Goal: Task Accomplishment & Management: Complete application form

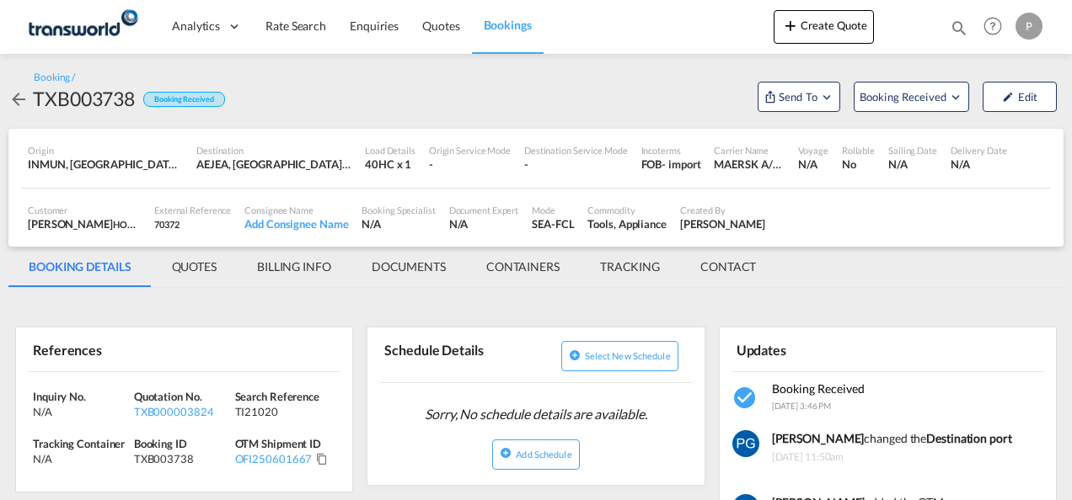
click at [853, 28] on button "Create Quote" at bounding box center [823, 27] width 100 height 34
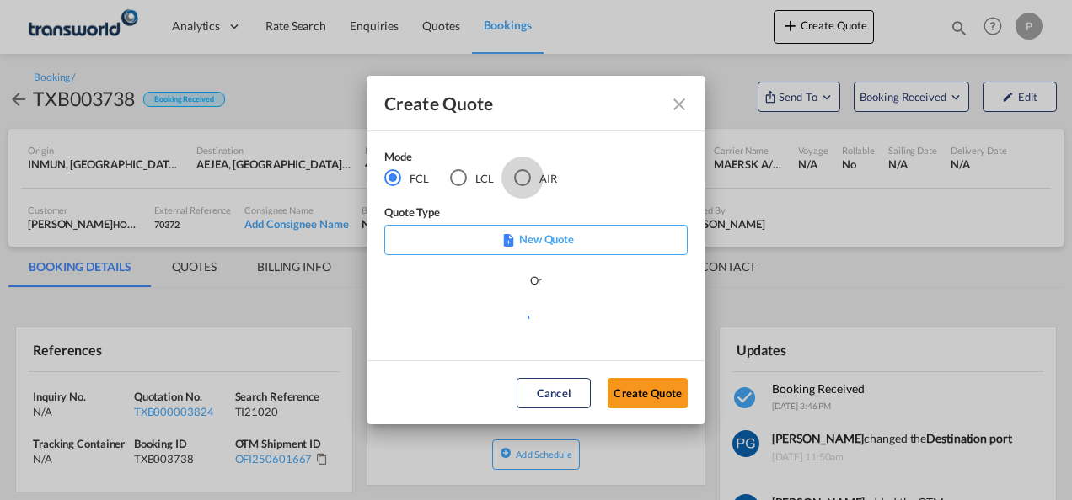
click at [520, 180] on div "AIR" at bounding box center [522, 177] width 17 height 17
click at [641, 408] on button "Create Quote" at bounding box center [647, 393] width 80 height 30
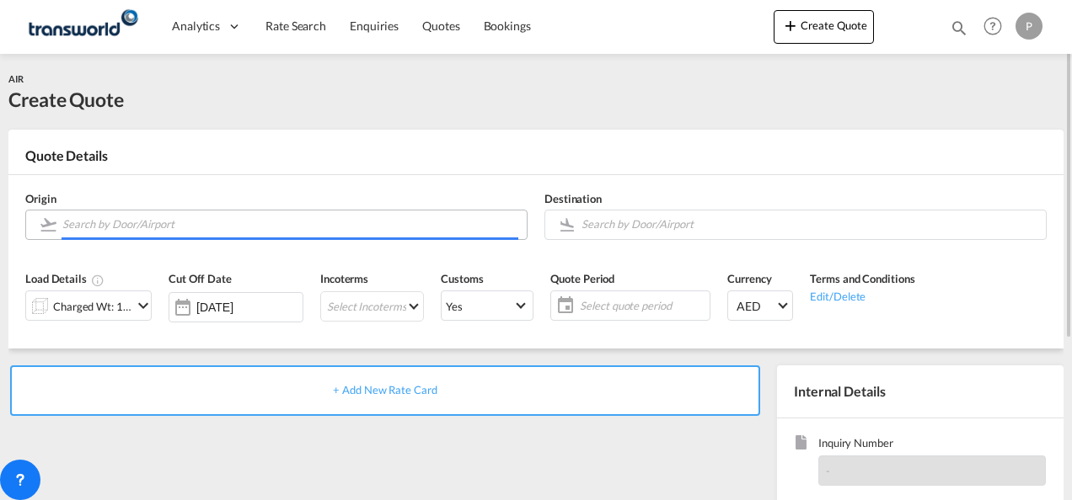
click at [287, 227] on input "Search by Door/Airport" at bounding box center [290, 224] width 456 height 29
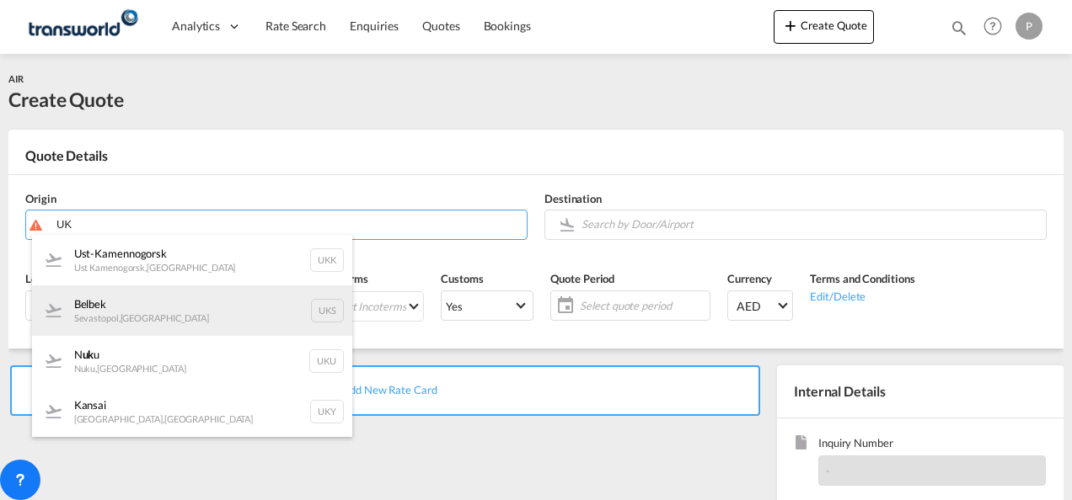
type input "UK"
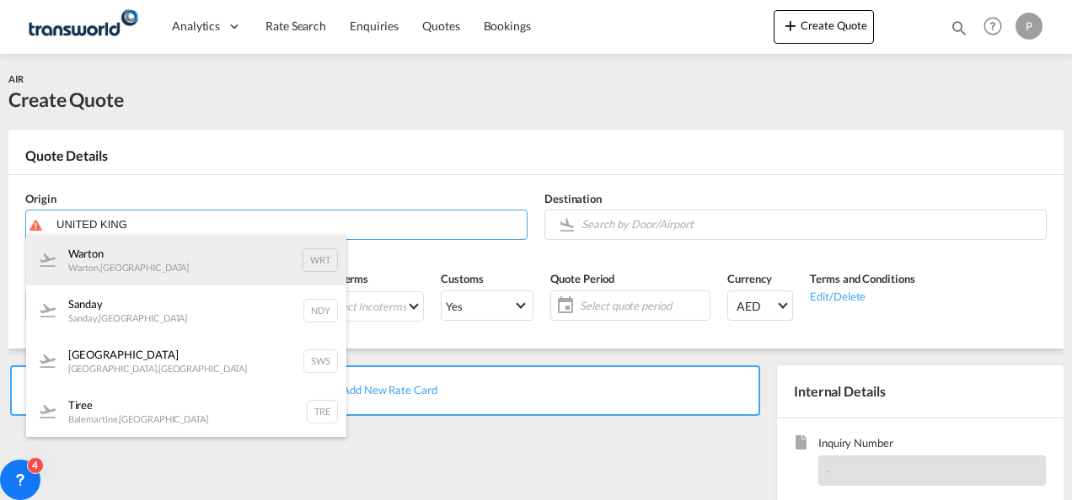
click at [158, 261] on div "Warton Warton , [GEOGRAPHIC_DATA] WRT" at bounding box center [186, 260] width 320 height 51
type input "Warton, [GEOGRAPHIC_DATA], WRT"
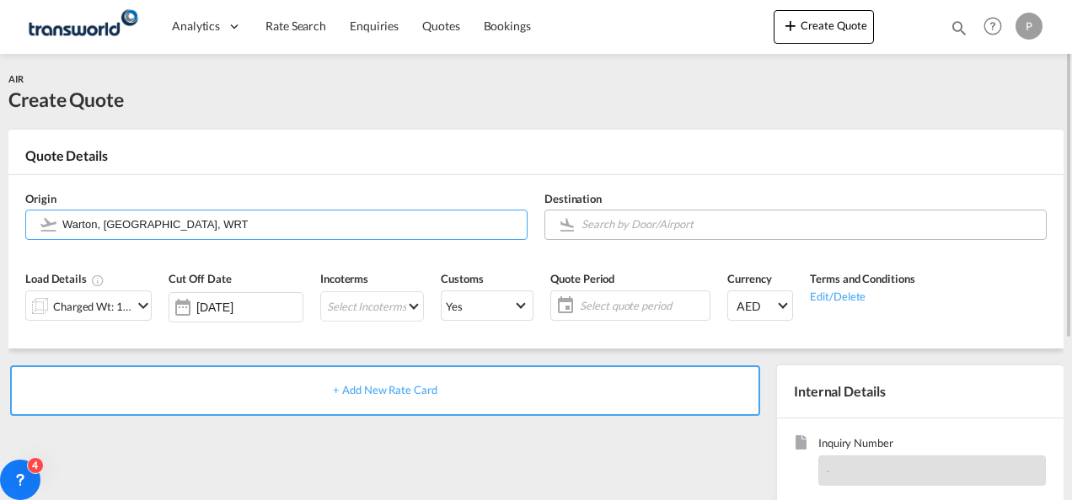
click at [617, 221] on input "Search by Door/Airport" at bounding box center [809, 224] width 456 height 29
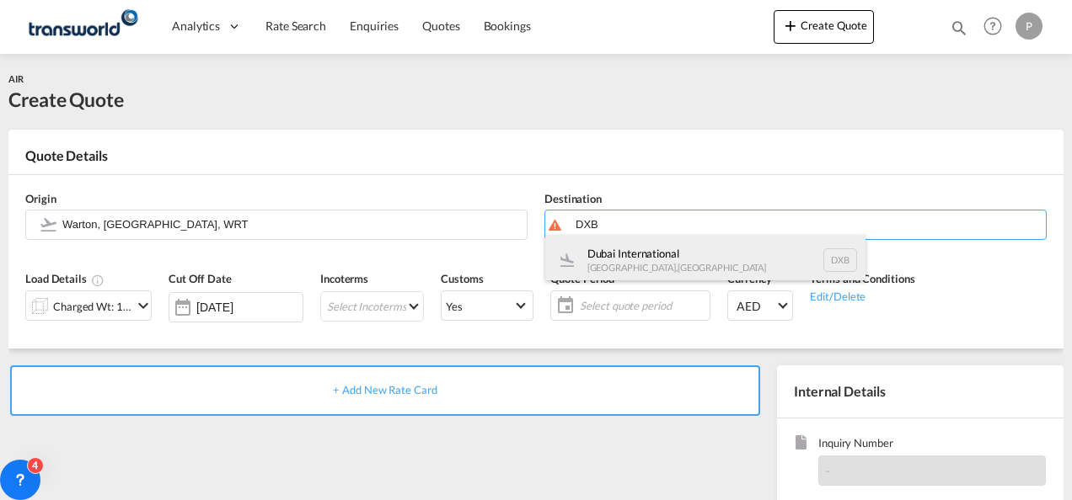
click at [627, 249] on div "Dubai International [GEOGRAPHIC_DATA] , [GEOGRAPHIC_DATA] DXB" at bounding box center [705, 260] width 320 height 51
type input "Dubai International, [GEOGRAPHIC_DATA], DXB"
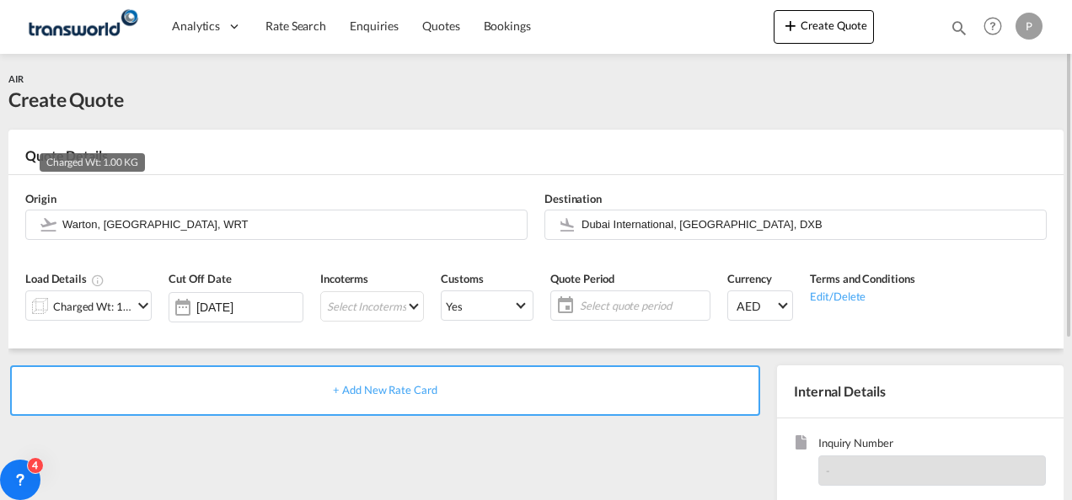
click at [101, 305] on div "Charged Wt: 1.00 KG" at bounding box center [92, 307] width 79 height 24
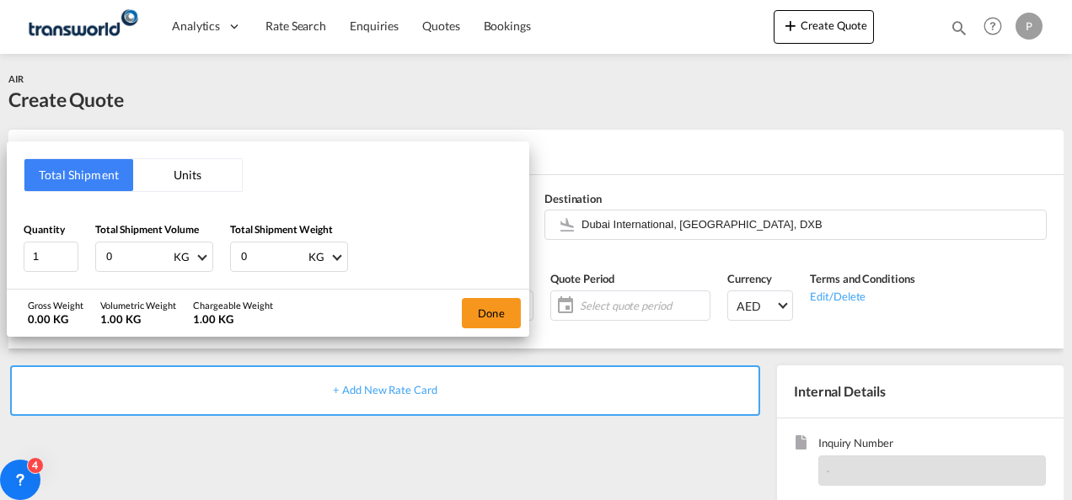
click at [129, 254] on input "0" at bounding box center [137, 257] width 67 height 29
type input "1049"
click at [259, 254] on input "0" at bounding box center [272, 257] width 67 height 29
type input "856"
click at [495, 312] on button "Done" at bounding box center [491, 313] width 59 height 30
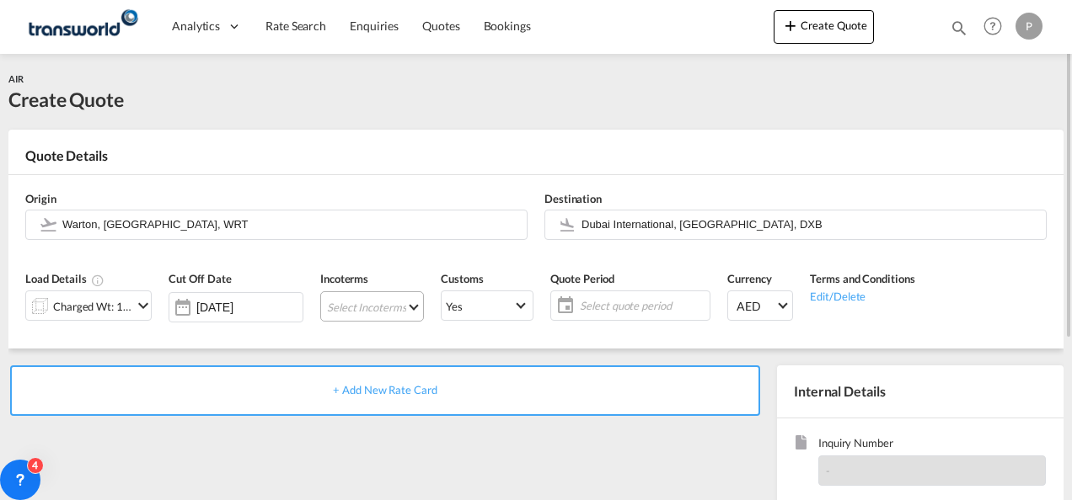
click at [366, 303] on md-select "Select Incoterms CFR - import Cost and Freight DAP - import Delivered at Place …" at bounding box center [372, 307] width 104 height 30
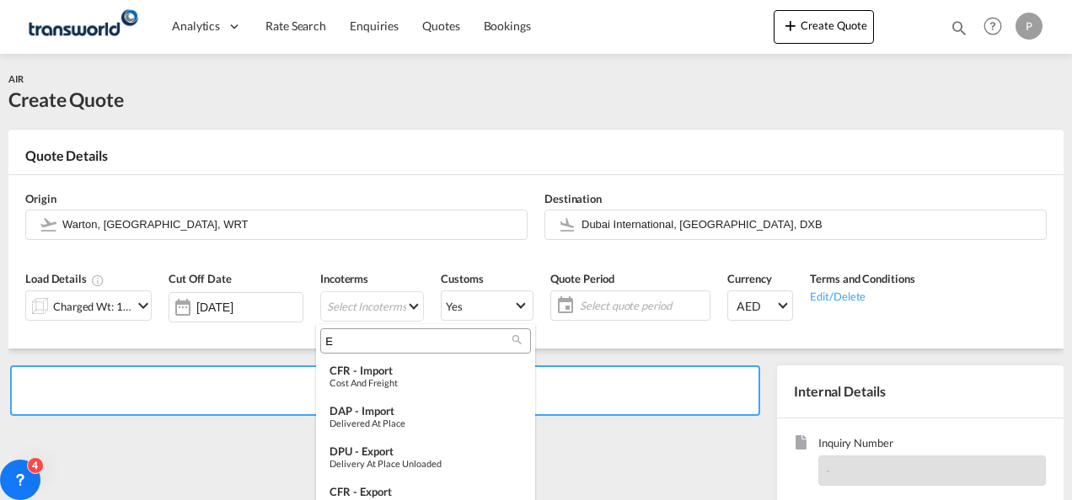
click at [352, 342] on input "E" at bounding box center [418, 341] width 187 height 15
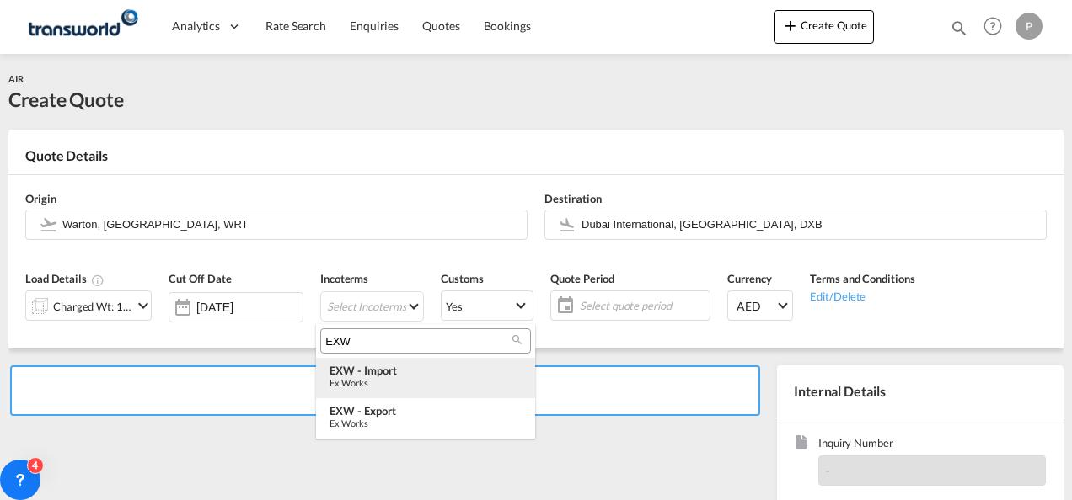
type input "EXW"
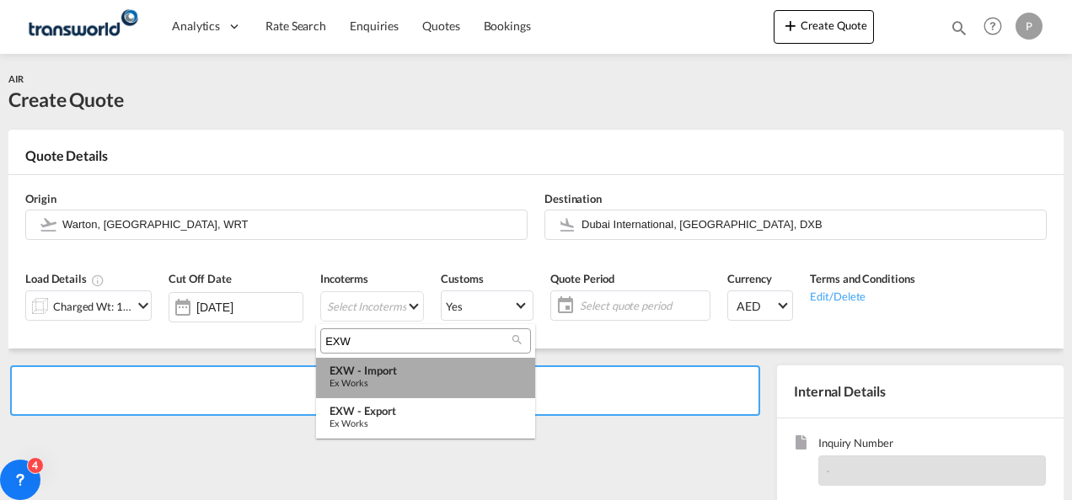
click at [381, 383] on div "Ex Works" at bounding box center [425, 382] width 192 height 11
type md-option "[object Object]"
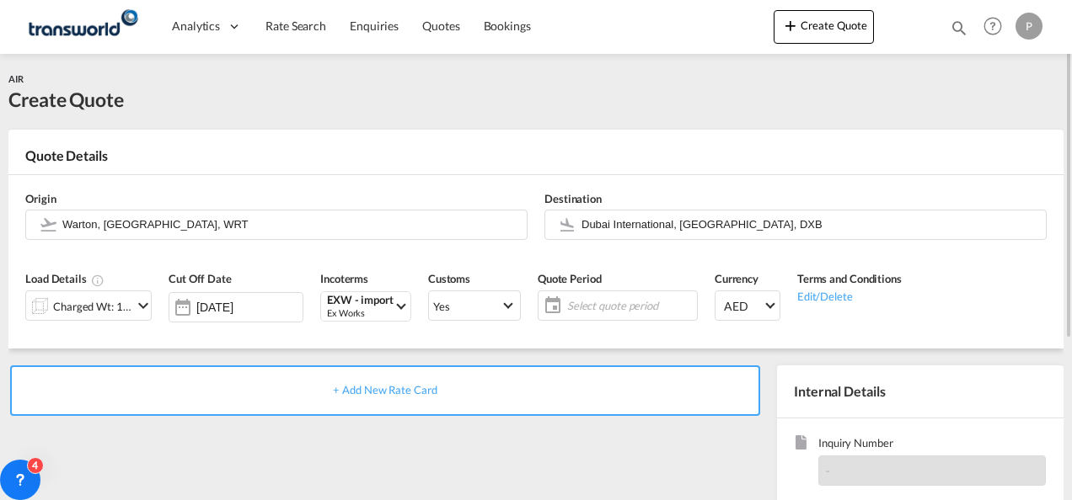
click at [590, 298] on span "Select quote period" at bounding box center [630, 305] width 126 height 15
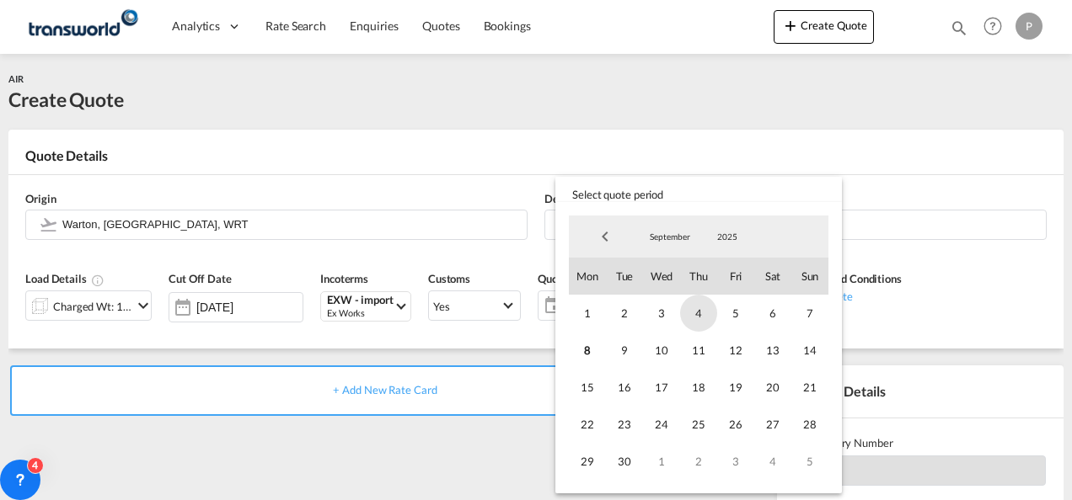
click at [704, 310] on span "4" at bounding box center [698, 313] width 37 height 37
click at [625, 458] on span "30" at bounding box center [624, 461] width 37 height 37
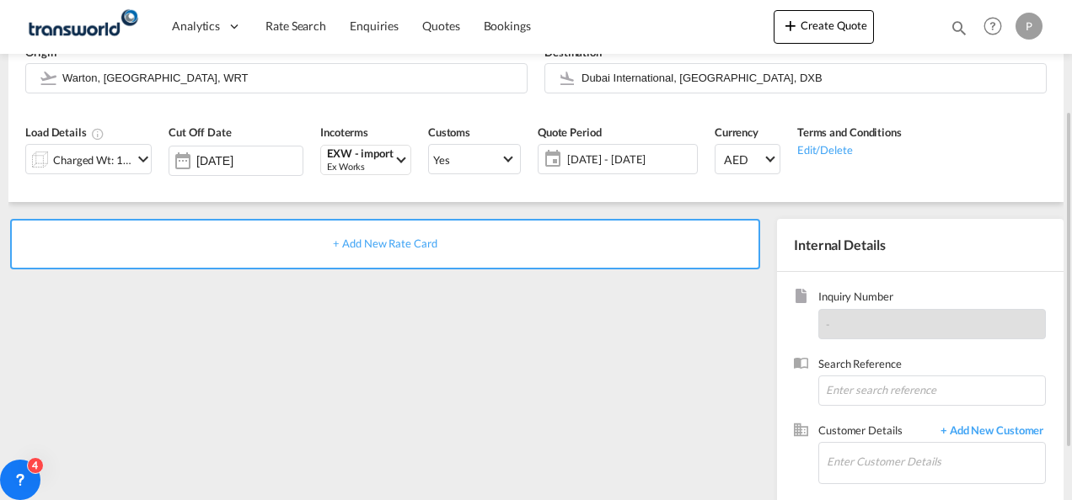
scroll to position [153, 0]
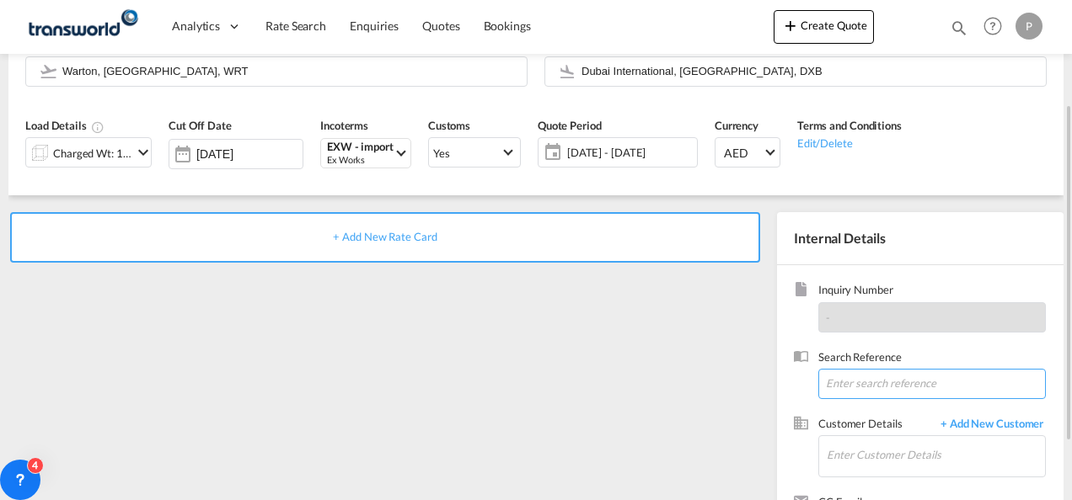
click at [859, 378] on input at bounding box center [931, 384] width 227 height 30
type input "TWG656"
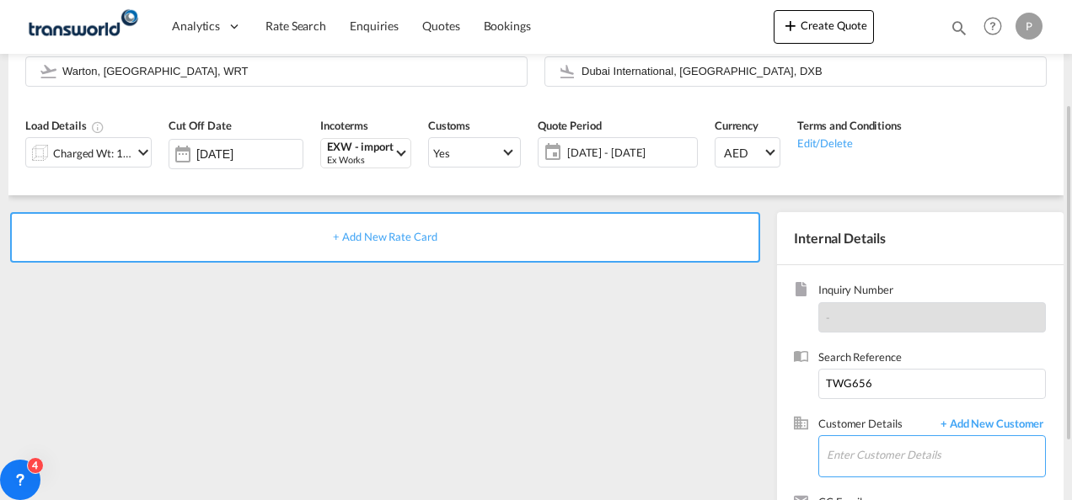
click at [858, 460] on input "Enter Customer Details" at bounding box center [936, 455] width 218 height 38
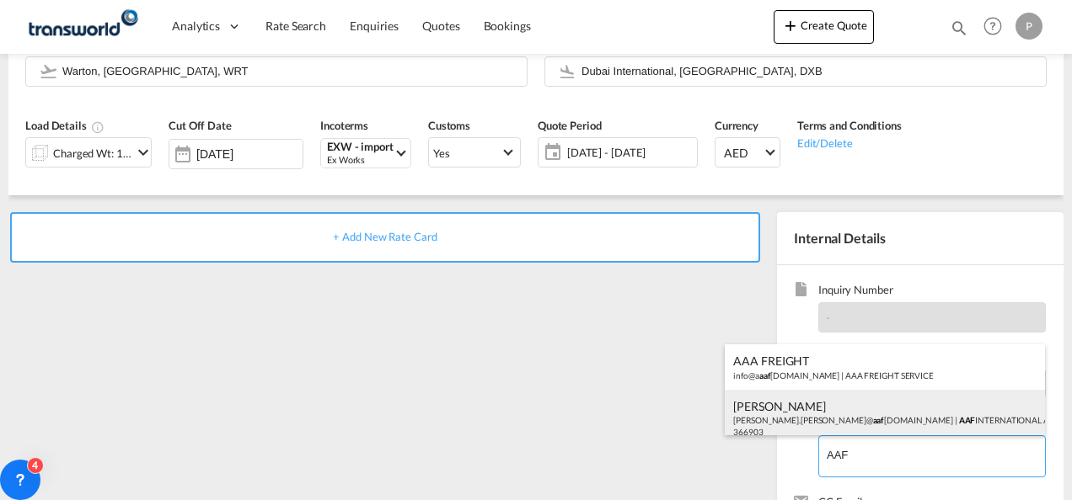
click at [851, 420] on div "[PERSON_NAME] [PERSON_NAME].[PERSON_NAME]@ aaf [DOMAIN_NAME] | AAF INTERNATIONA…" at bounding box center [885, 418] width 320 height 57
type input "AAF INTERNATIONAL AIR FILTRATION LLC, [PERSON_NAME], [PERSON_NAME][EMAIL_ADDRES…"
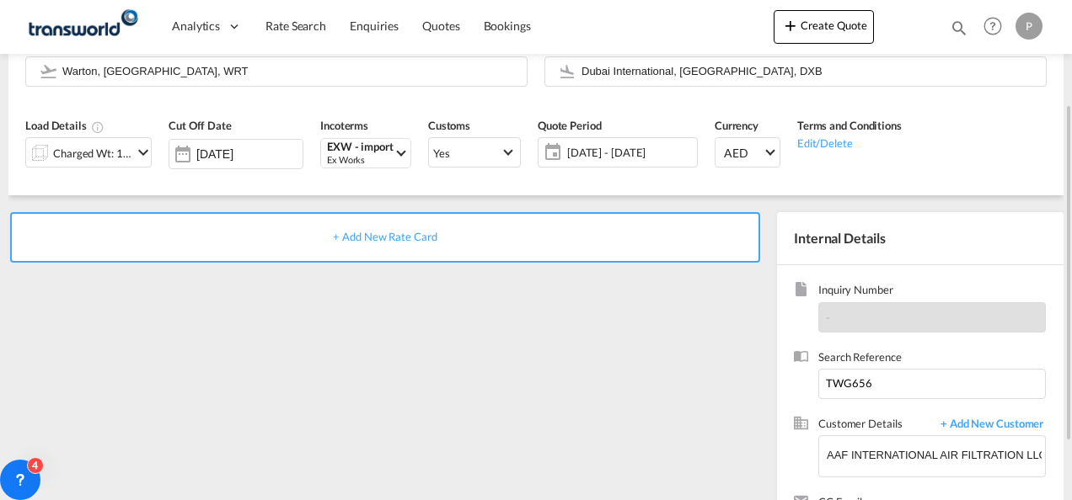
click at [375, 244] on div "+ Add New Rate Card" at bounding box center [385, 237] width 750 height 51
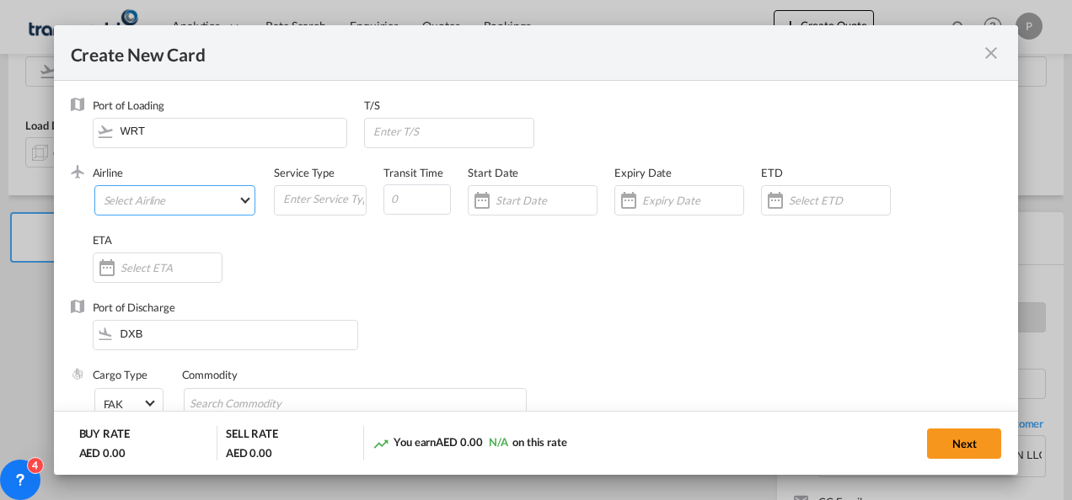
click at [183, 200] on md-select "Select Airline AIR EXPRESS S.A. (1166- / -) CMA CGM Air Cargo (1140-2C / -) DDW…" at bounding box center [175, 200] width 162 height 30
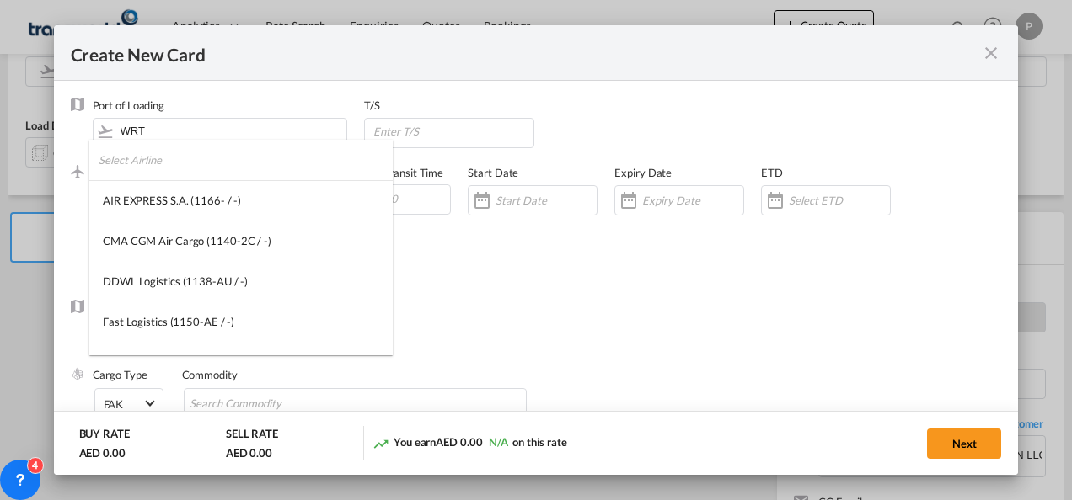
click at [179, 163] on input "search" at bounding box center [246, 160] width 294 height 40
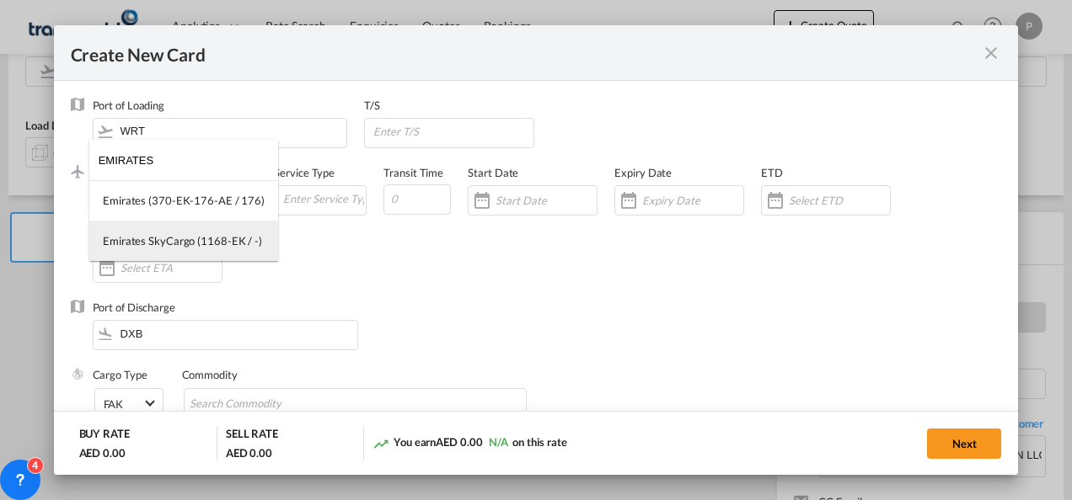
type input "EMIRATES"
click at [199, 233] on md-option "Emirates SkyCargo (1168-EK / -)" at bounding box center [183, 241] width 189 height 40
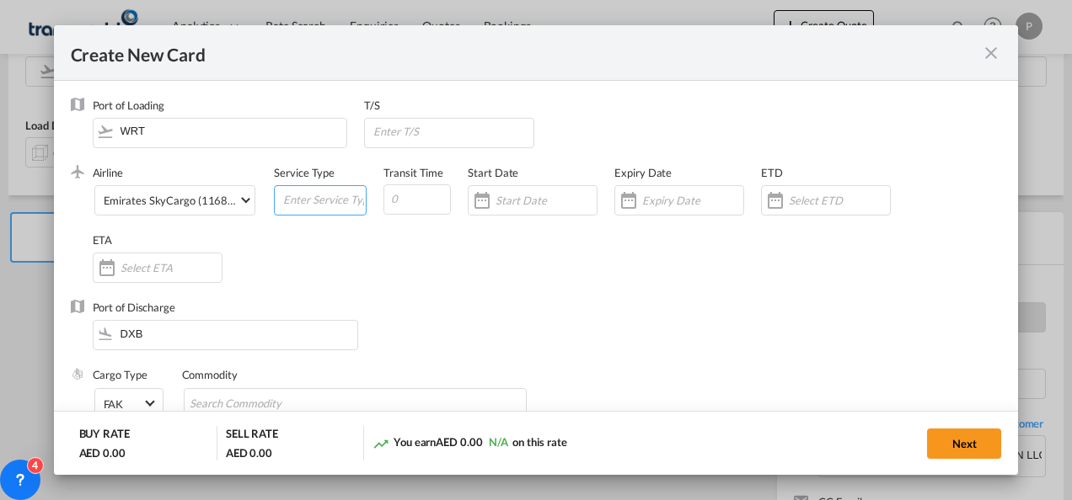
click at [288, 201] on input "Create New CardPort ..." at bounding box center [323, 198] width 84 height 25
type input "EXW IMPORT"
click at [678, 194] on input "Create New CardPort ..." at bounding box center [692, 200] width 101 height 13
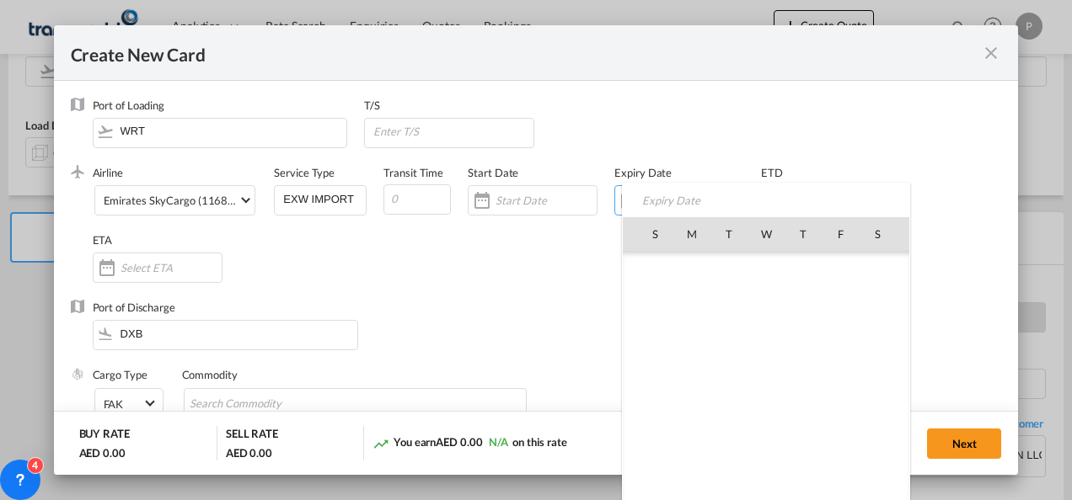
scroll to position [390269, 0]
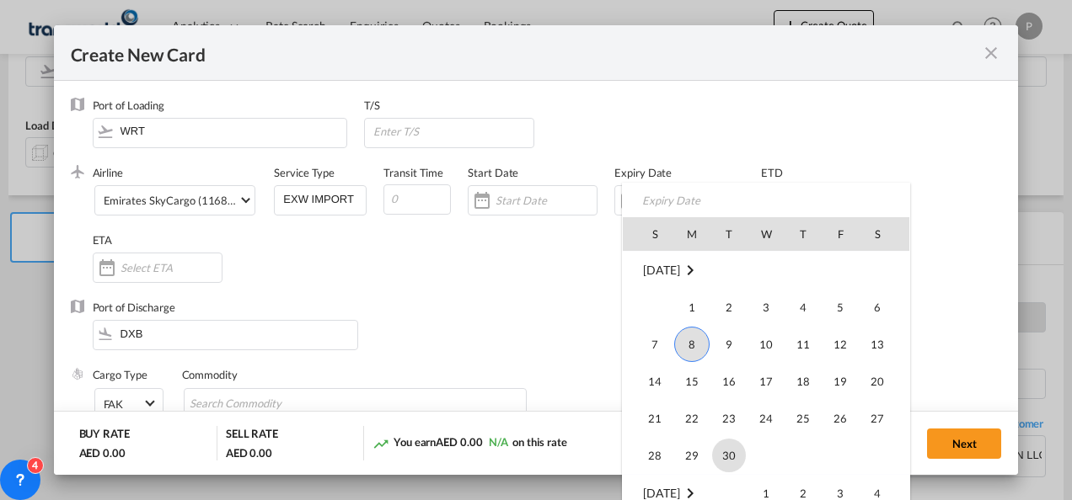
click at [725, 446] on span "30" at bounding box center [729, 456] width 34 height 34
type input "[DATE]"
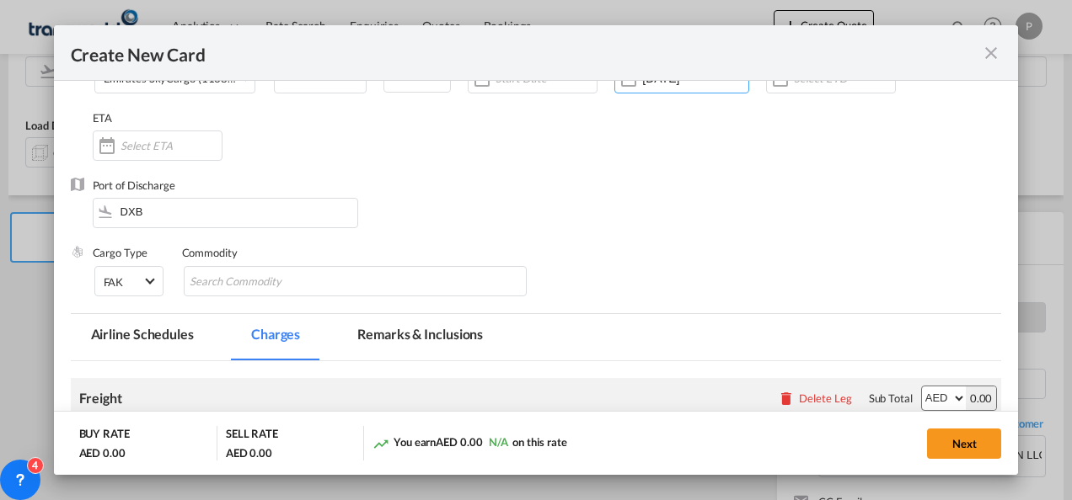
scroll to position [123, 0]
click at [318, 276] on input "Chips input." at bounding box center [267, 281] width 154 height 27
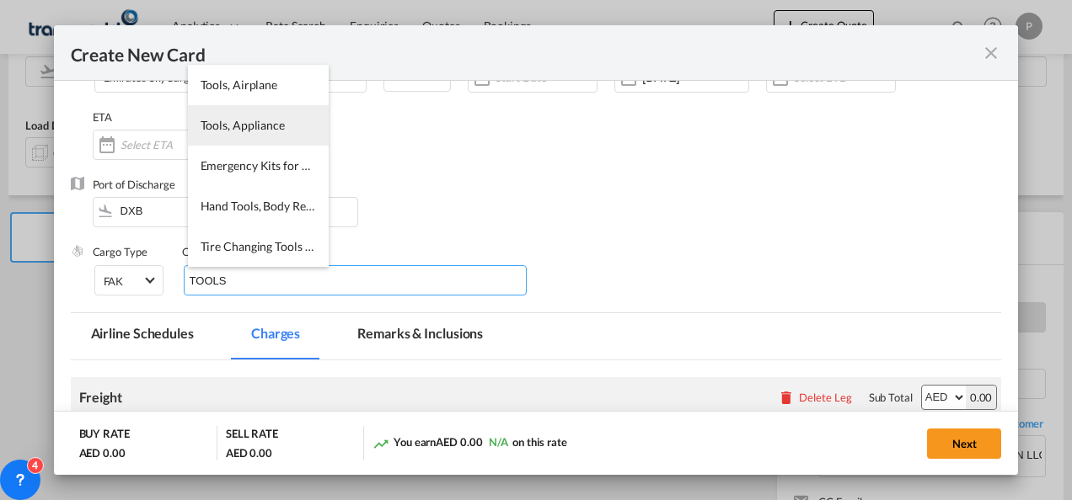
type input "TOOLS"
click at [259, 131] on span "Tools, Appliance" at bounding box center [243, 125] width 84 height 14
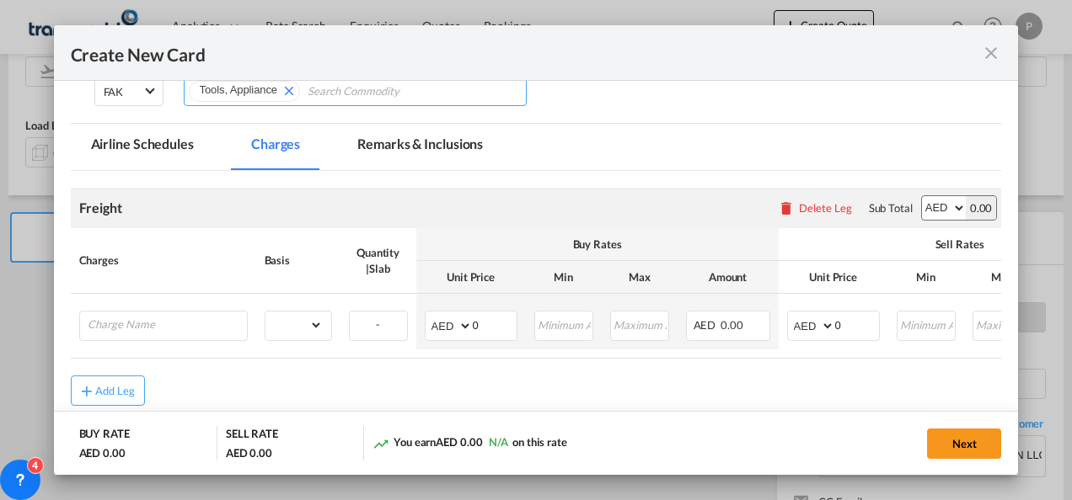
scroll to position [321, 0]
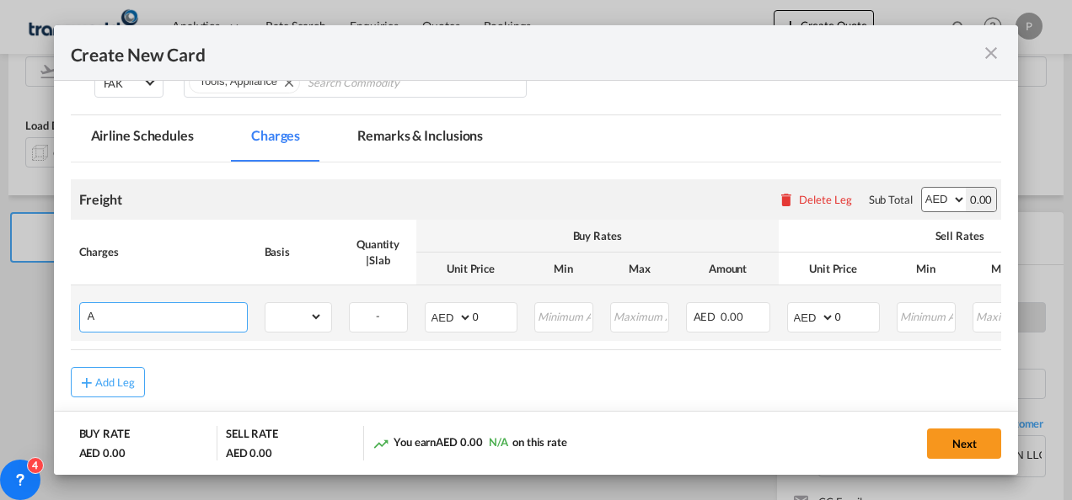
click at [169, 320] on input "A" at bounding box center [167, 315] width 159 height 25
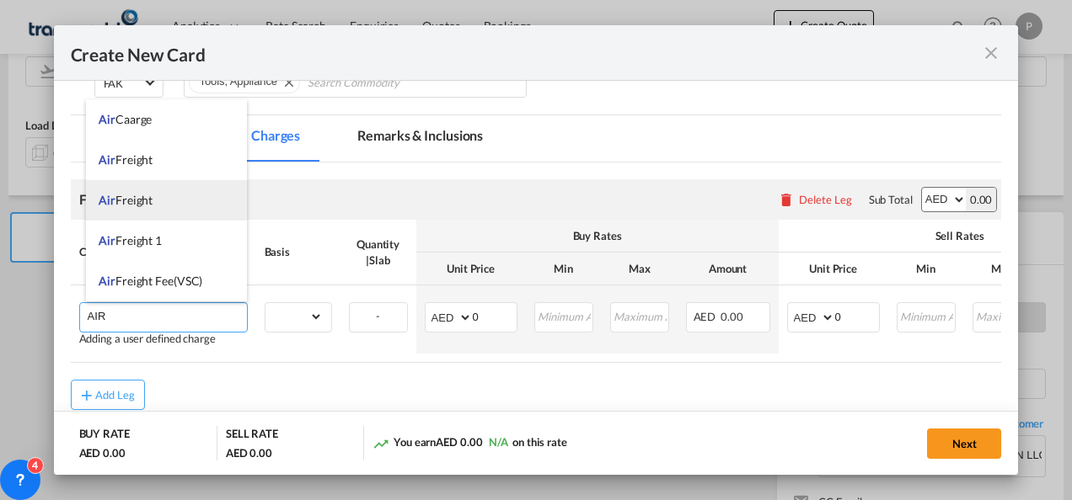
click at [171, 192] on li "Air Freight" at bounding box center [166, 200] width 161 height 40
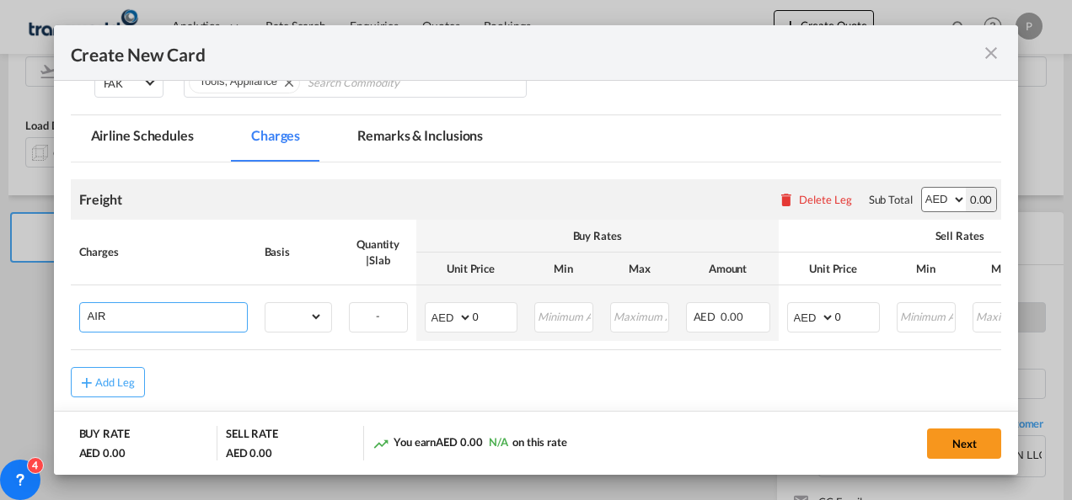
type input "Air Freight"
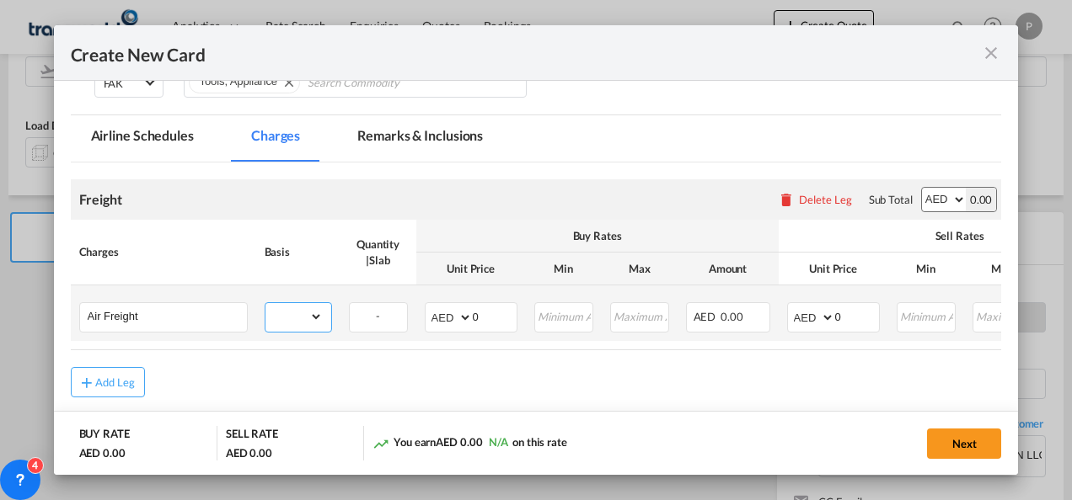
click at [308, 320] on select "gross_weight volumetric_weight per_shipment per_bl per_km % on air freight per_…" at bounding box center [293, 316] width 57 height 27
select select "per_shipment"
click at [265, 303] on select "gross_weight volumetric_weight per_shipment per_bl per_km % on air freight per_…" at bounding box center [293, 316] width 57 height 27
click at [485, 312] on input "0" at bounding box center [495, 315] width 44 height 25
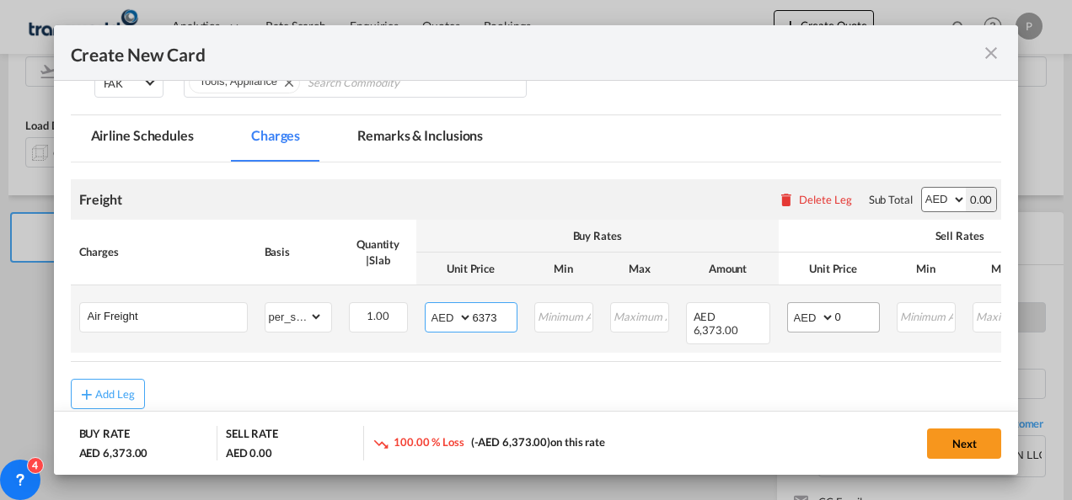
type input "6373"
click at [851, 318] on input "0" at bounding box center [857, 315] width 44 height 25
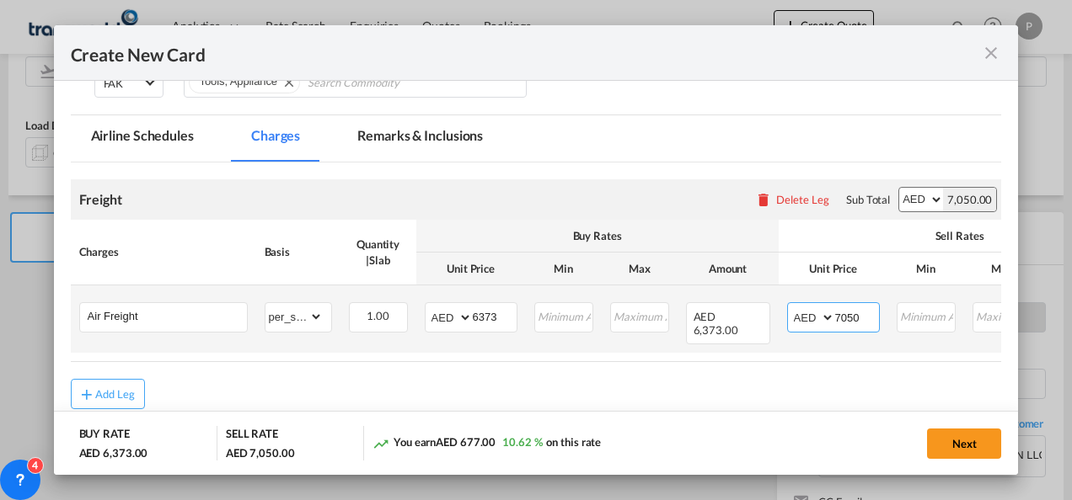
type input "7050"
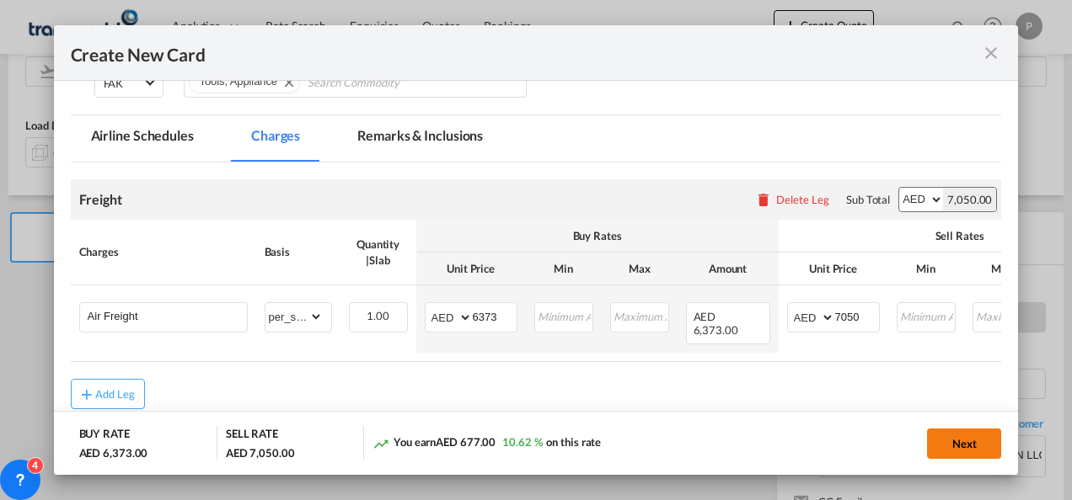
click at [953, 446] on button "Next" at bounding box center [964, 444] width 74 height 30
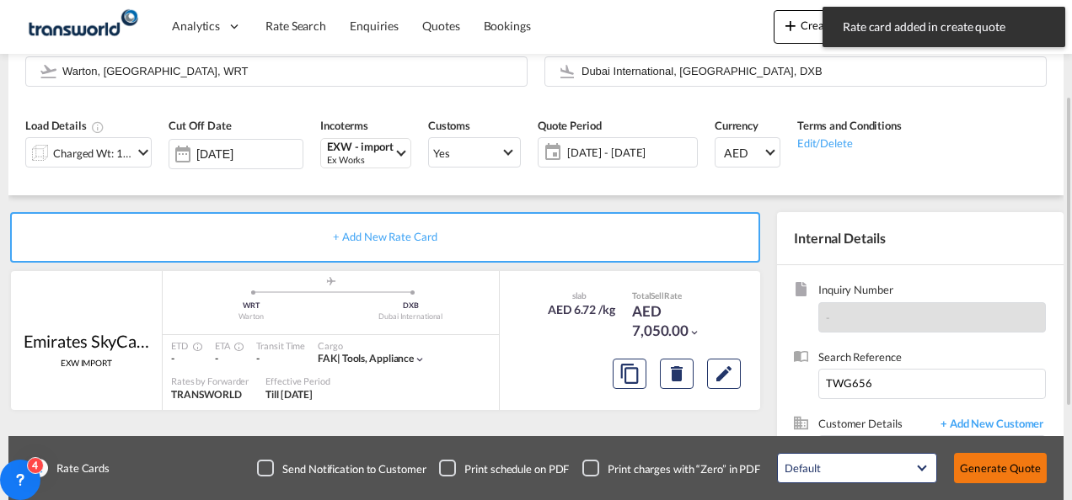
click at [984, 477] on button "Generate Quote" at bounding box center [1000, 468] width 93 height 30
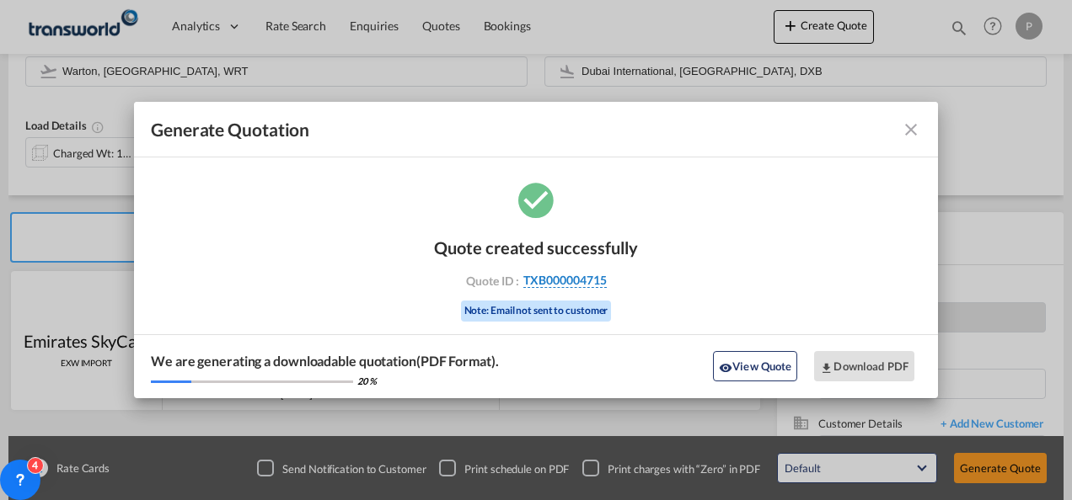
click at [574, 281] on span "TXB000004715" at bounding box center [564, 280] width 83 height 15
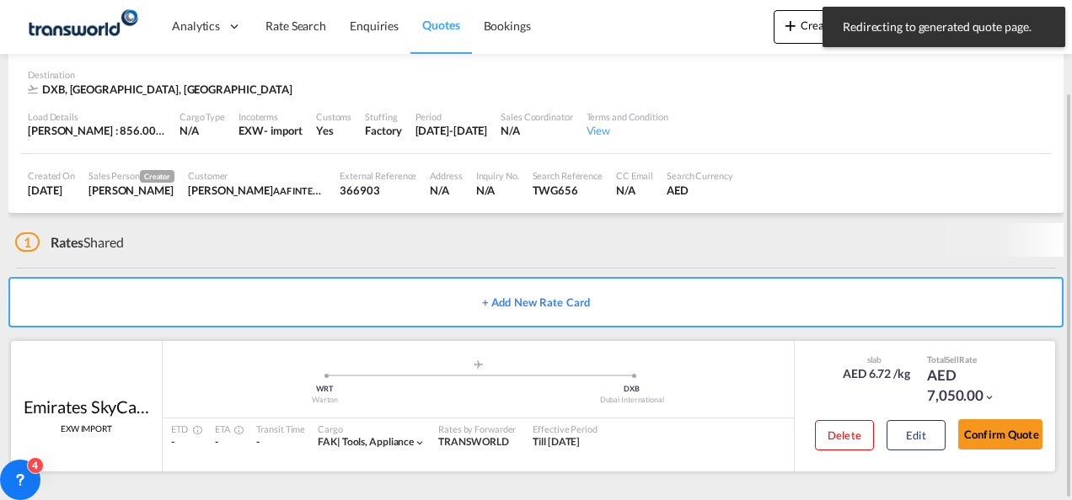
scroll to position [103, 0]
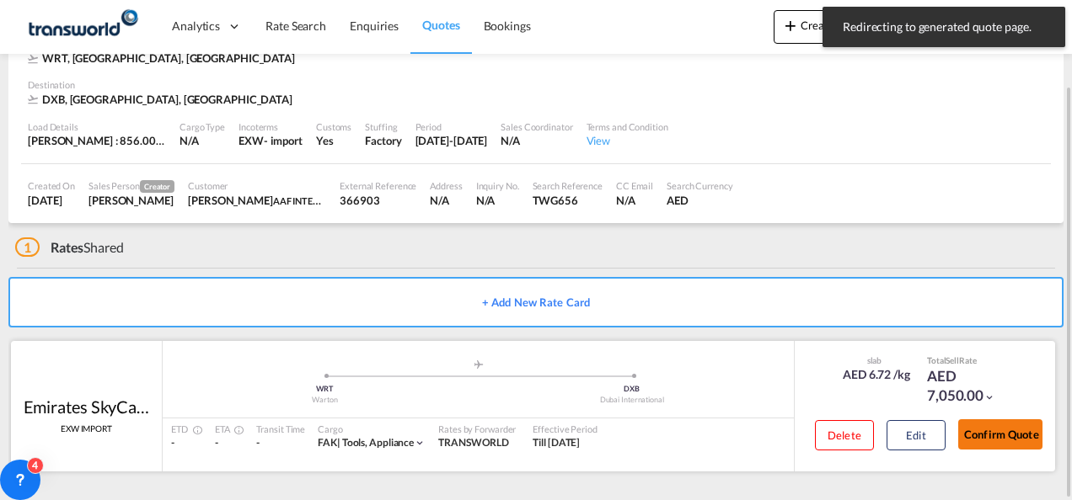
click at [991, 430] on button "Confirm Quote" at bounding box center [1000, 435] width 84 height 30
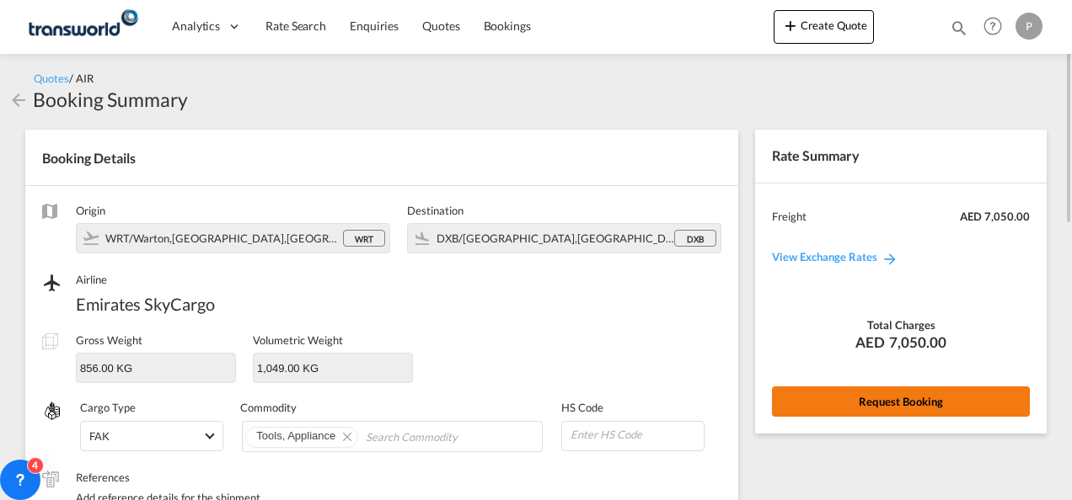
click at [875, 404] on button "Request Booking" at bounding box center [901, 402] width 258 height 30
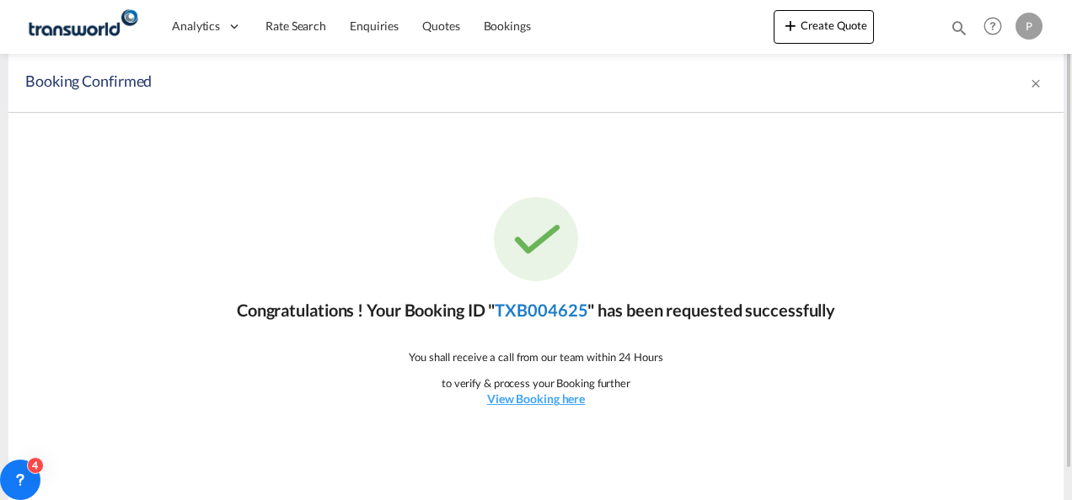
click at [555, 316] on link "TXB004625" at bounding box center [541, 310] width 93 height 20
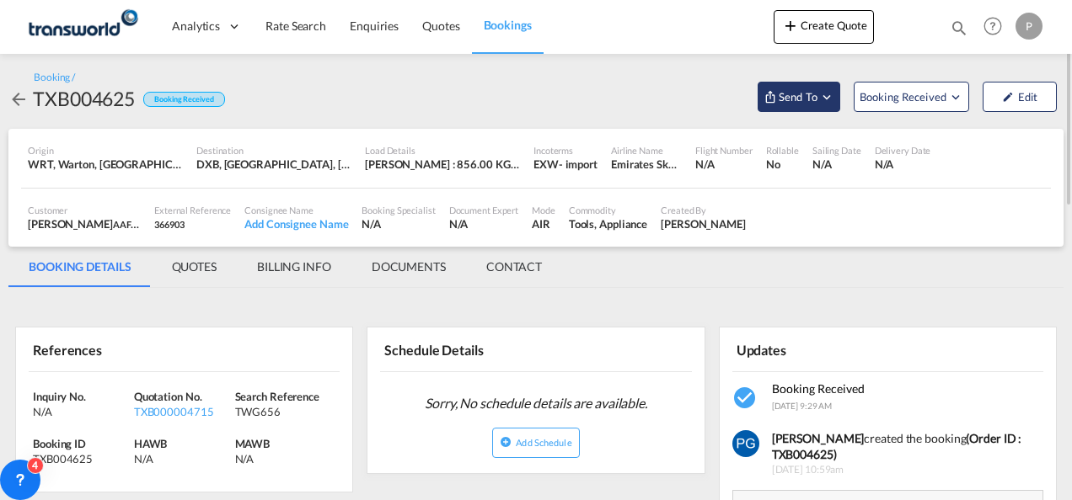
click at [804, 91] on span "Send To" at bounding box center [798, 96] width 42 height 17
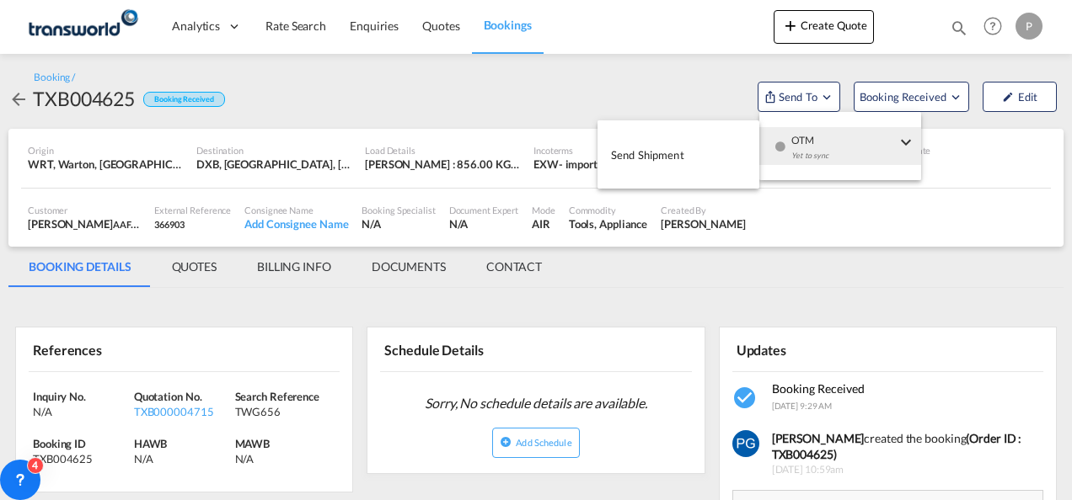
click at [725, 148] on button "Send Shipment" at bounding box center [678, 155] width 162 height 38
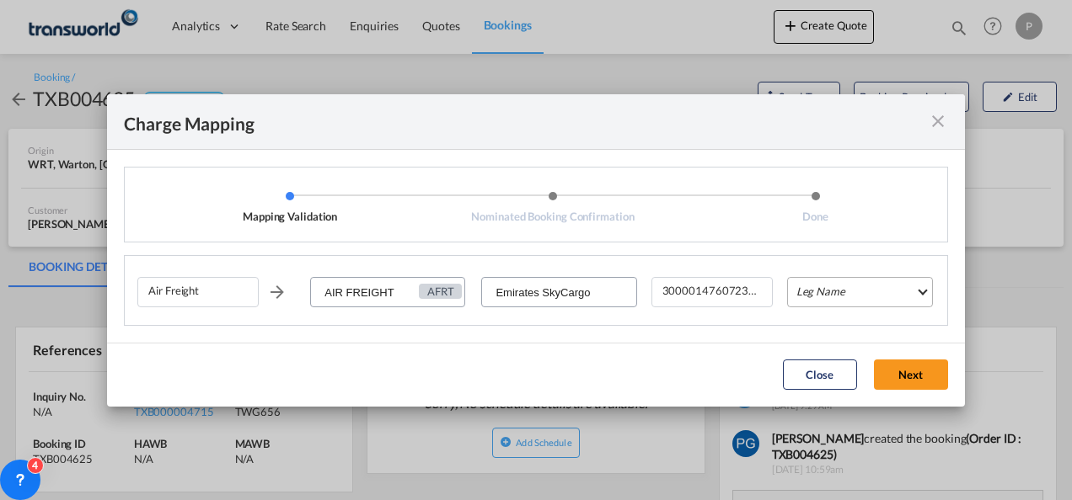
click at [819, 297] on md-select "Leg Name HANDLING ORIGIN HANDLING DESTINATION OTHERS TL PICK UP CUSTOMS ORIGIN …" at bounding box center [860, 292] width 146 height 30
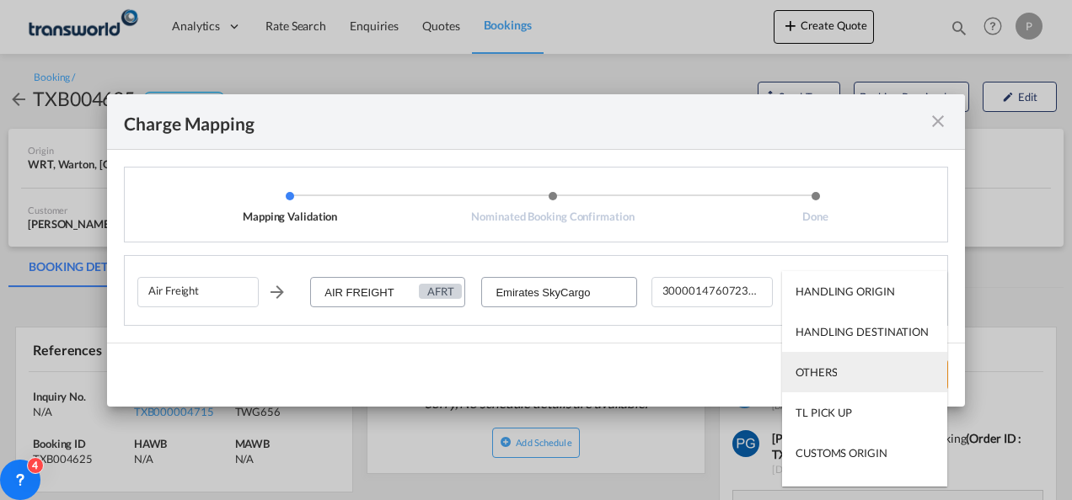
scroll to position [108, 0]
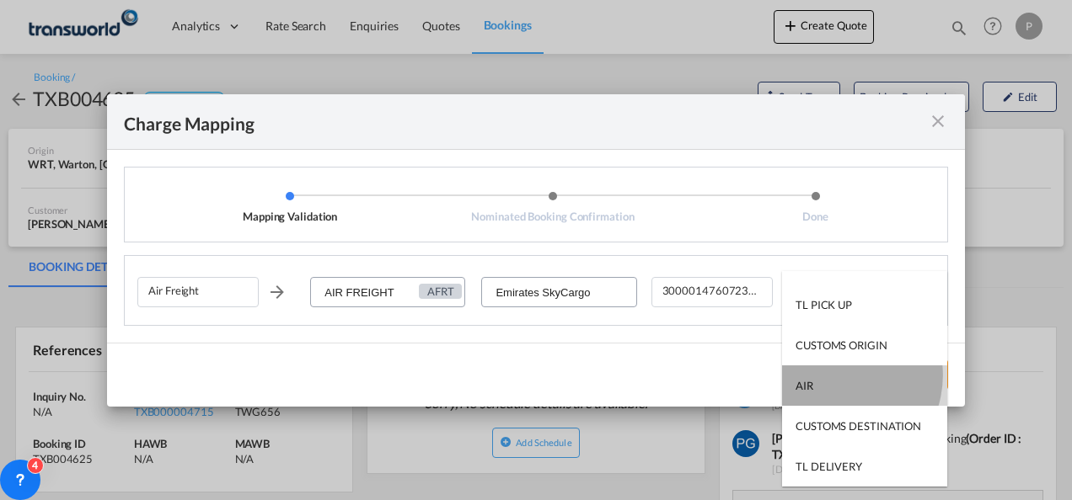
click at [834, 376] on md-option "AIR" at bounding box center [864, 386] width 165 height 40
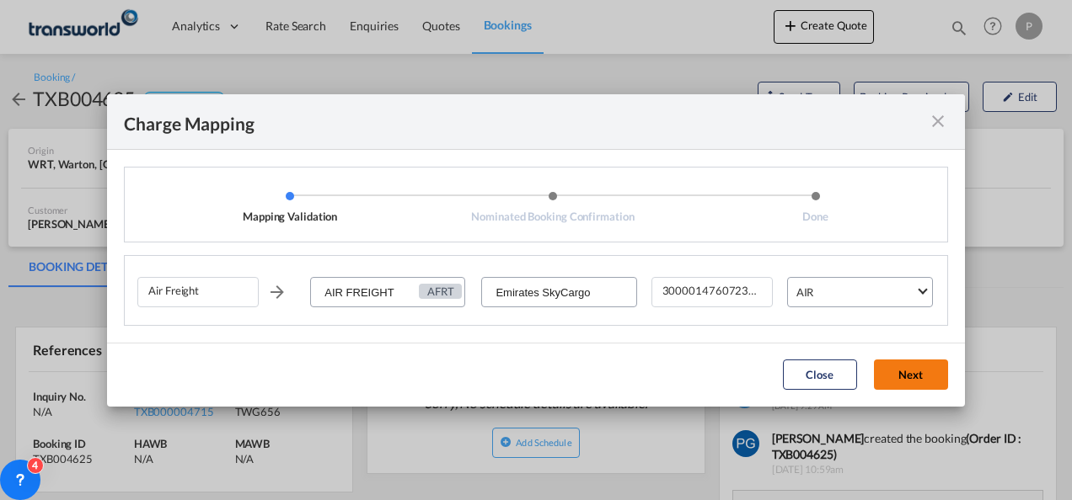
click at [915, 366] on button "Next" at bounding box center [911, 375] width 74 height 30
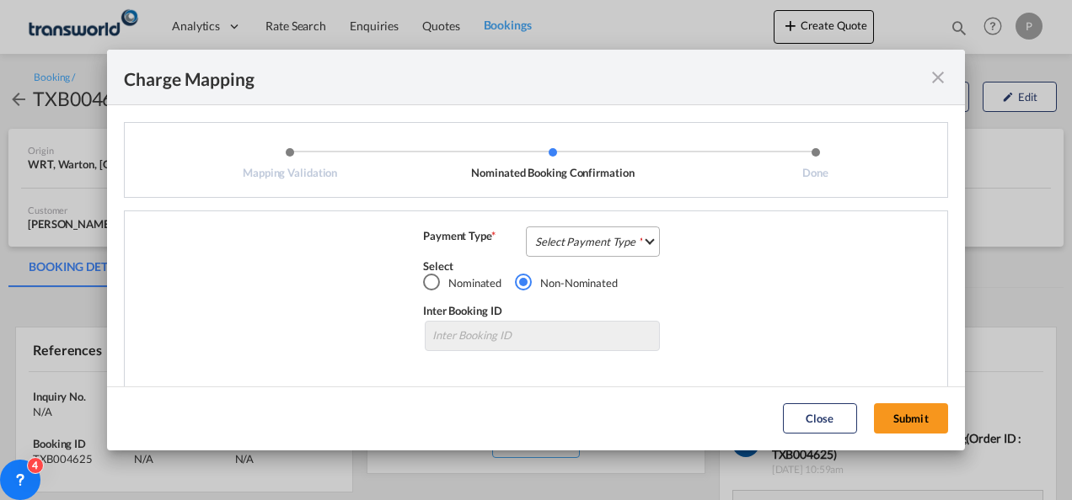
click at [570, 243] on md-select "Select Payment Type COLLECT PREPAID" at bounding box center [593, 242] width 134 height 30
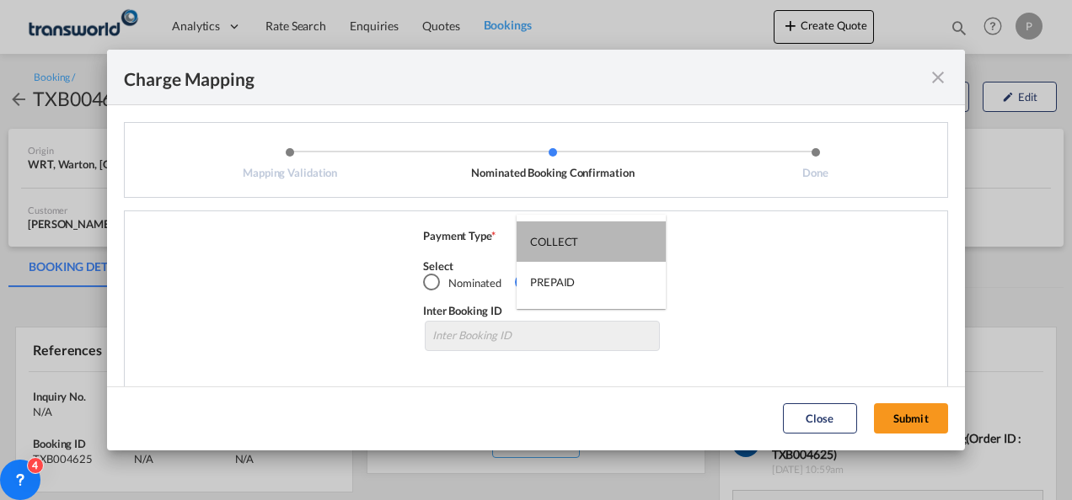
click at [570, 243] on div "COLLECT" at bounding box center [554, 241] width 48 height 15
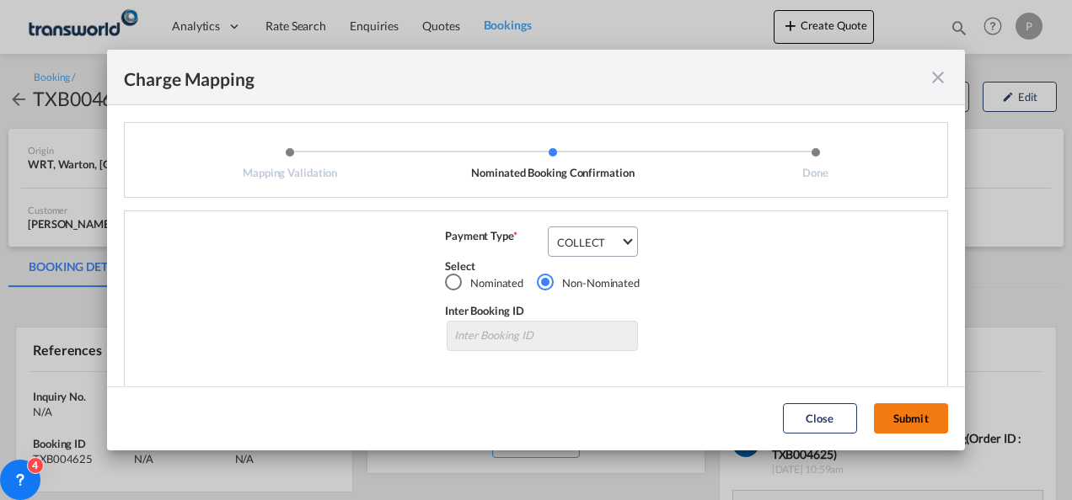
click at [907, 413] on button "Submit" at bounding box center [911, 419] width 74 height 30
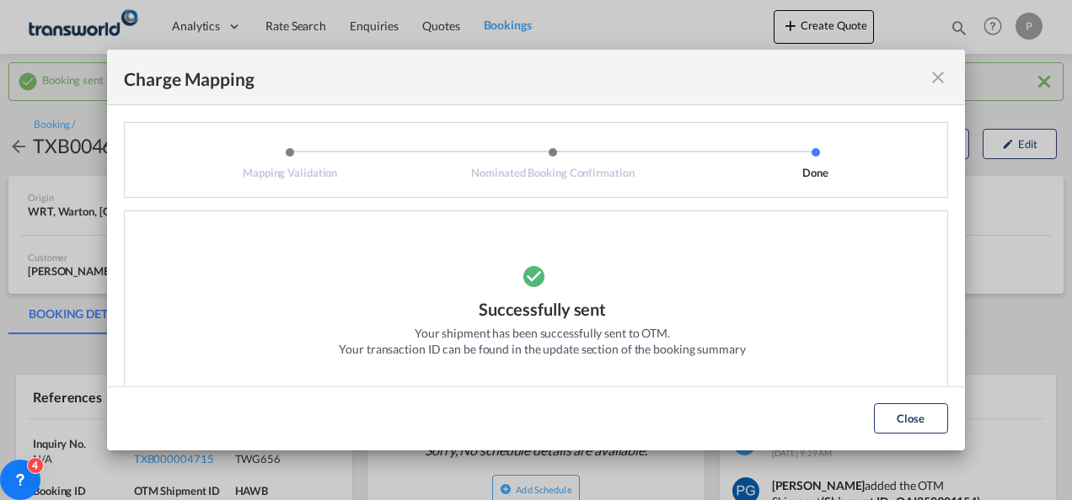
click at [934, 81] on md-icon "icon-close fg-AAA8AD cursor" at bounding box center [938, 77] width 20 height 20
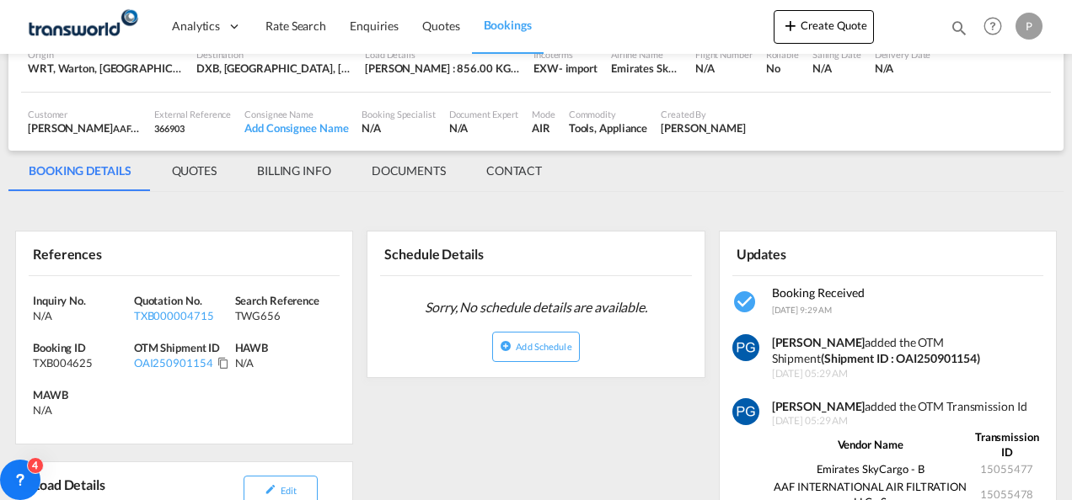
scroll to position [155, 0]
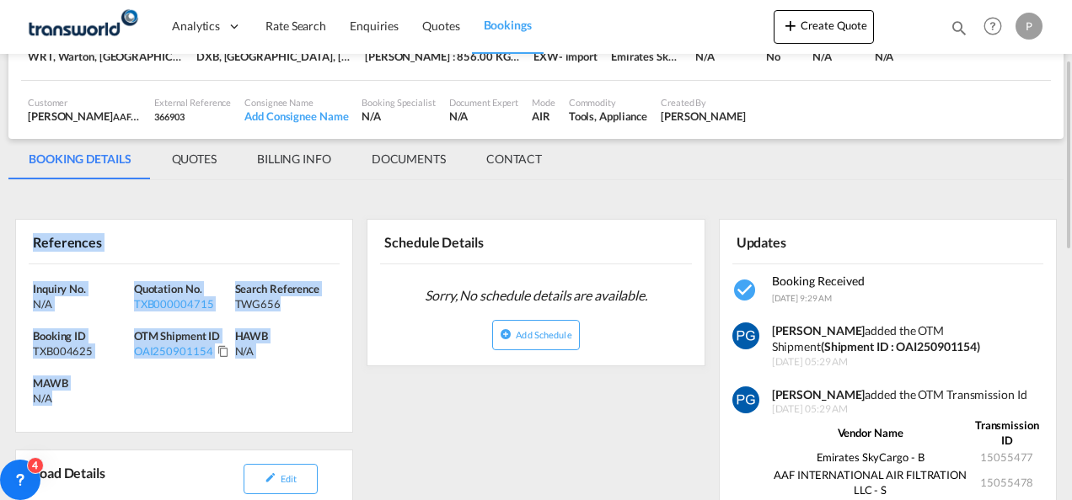
drag, startPoint x: 30, startPoint y: 241, endPoint x: 62, endPoint y: 397, distance: 159.1
click at [62, 397] on div "References Inquiry No. N/A Quotation No. TXB000004715 Search Reference TWG656 B…" at bounding box center [184, 326] width 338 height 214
copy div "References Inquiry No. N/A Quotation No. TXB000004715 Search Reference TWG656 B…"
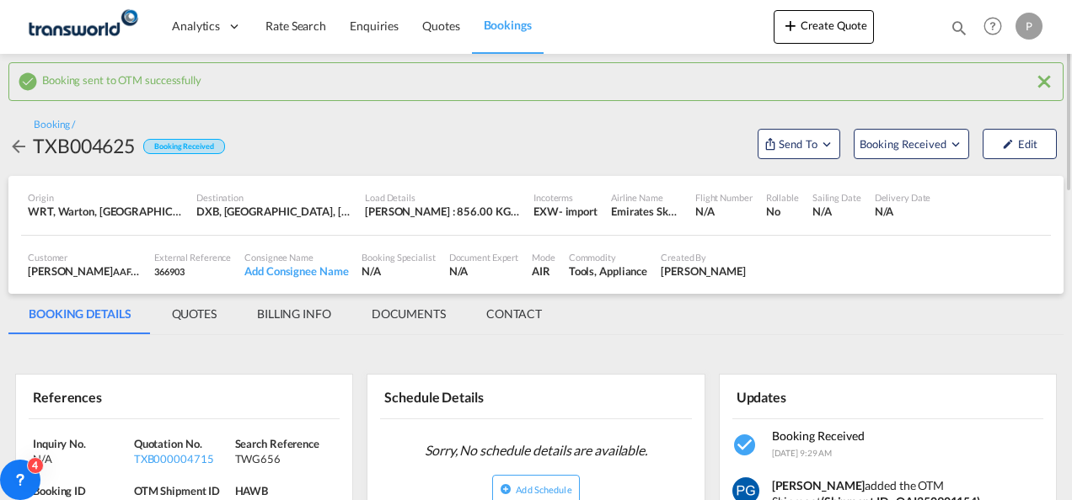
click at [440, 361] on div "Schedule Details Sorry, No schedule details are available. Add Schedule" at bounding box center [535, 439] width 338 height 164
